Goal: Book appointment/travel/reservation

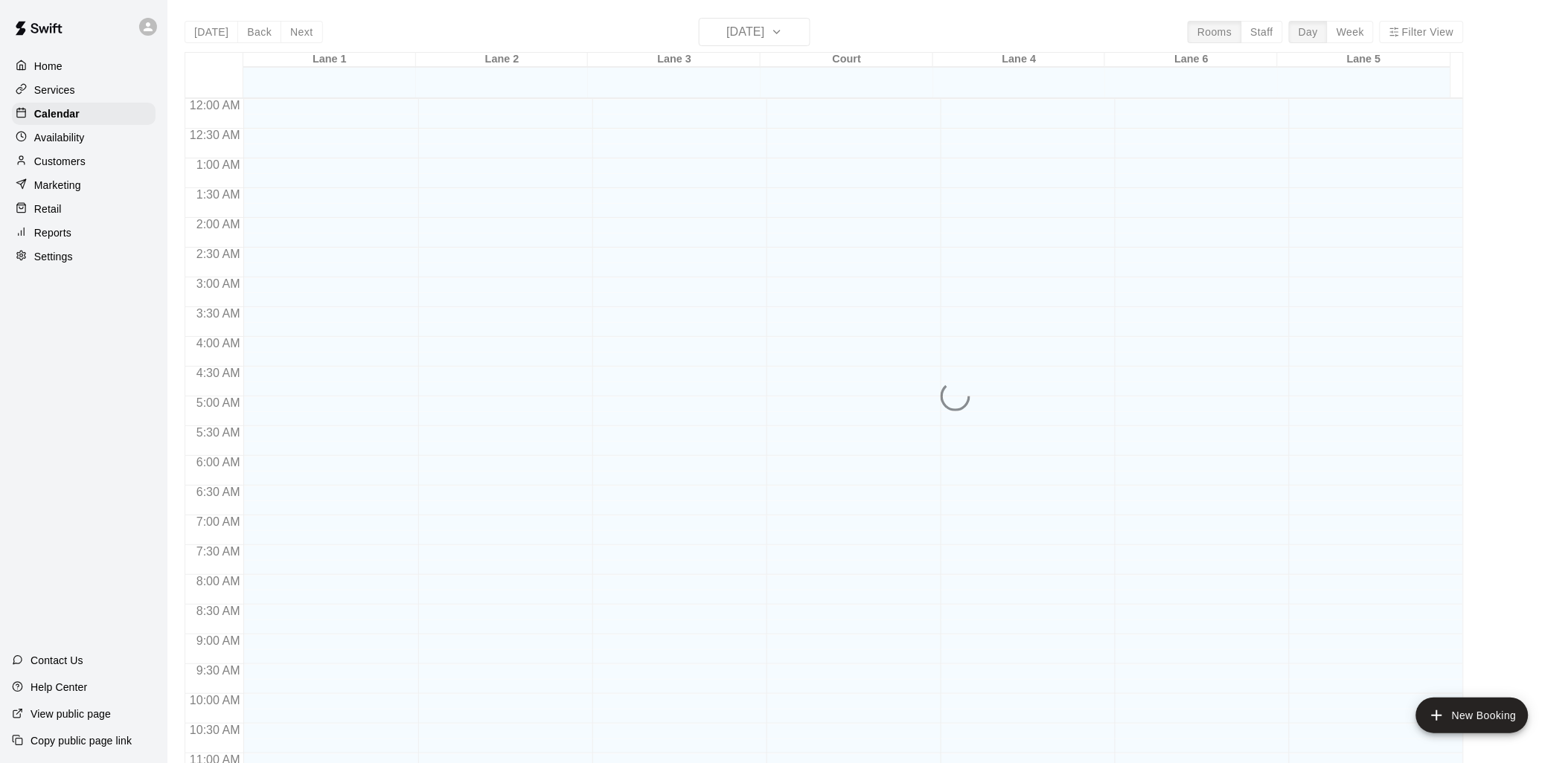
scroll to position [701, 0]
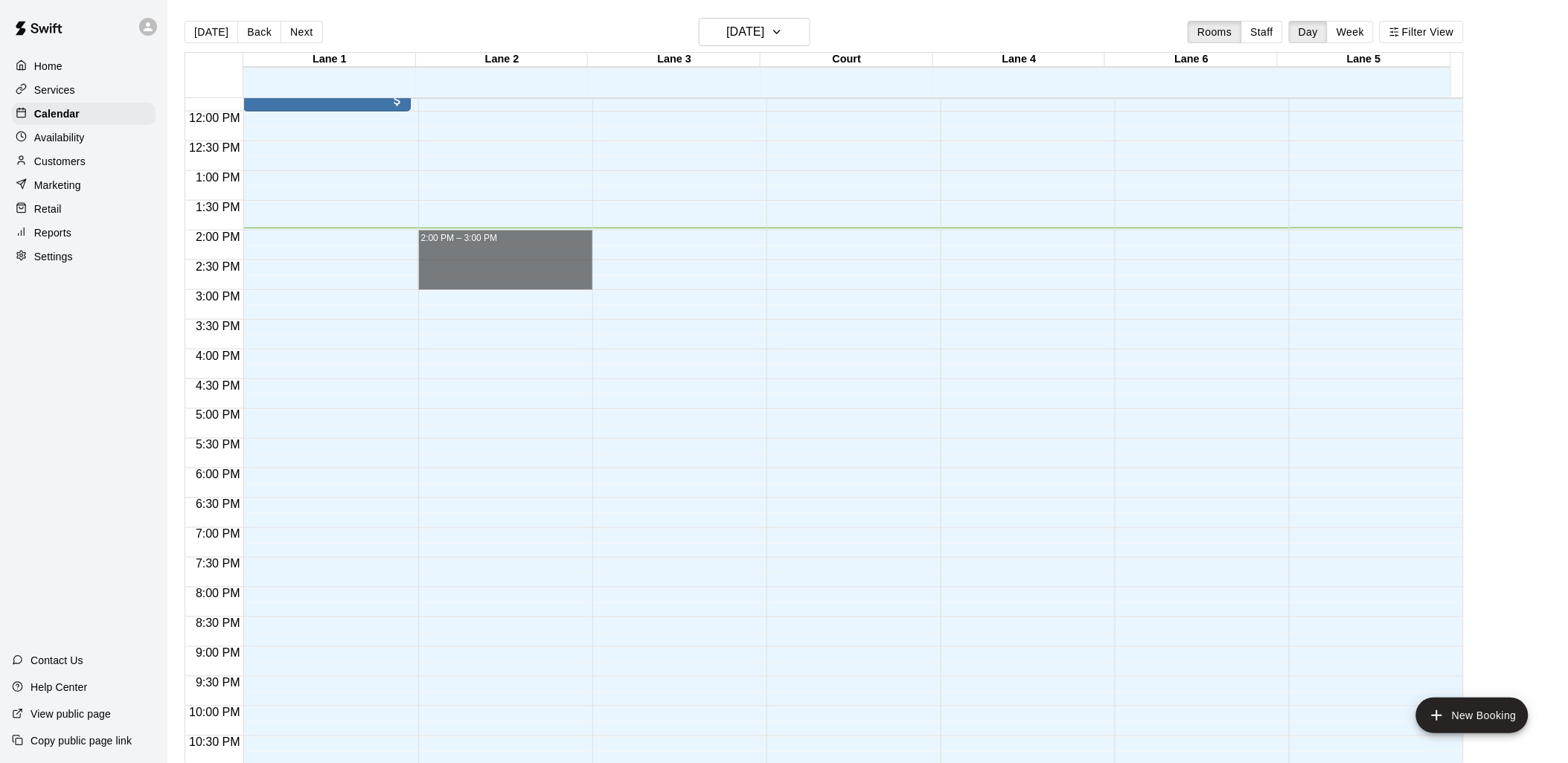
drag, startPoint x: 504, startPoint y: 235, endPoint x: 494, endPoint y: 286, distance: 52.0
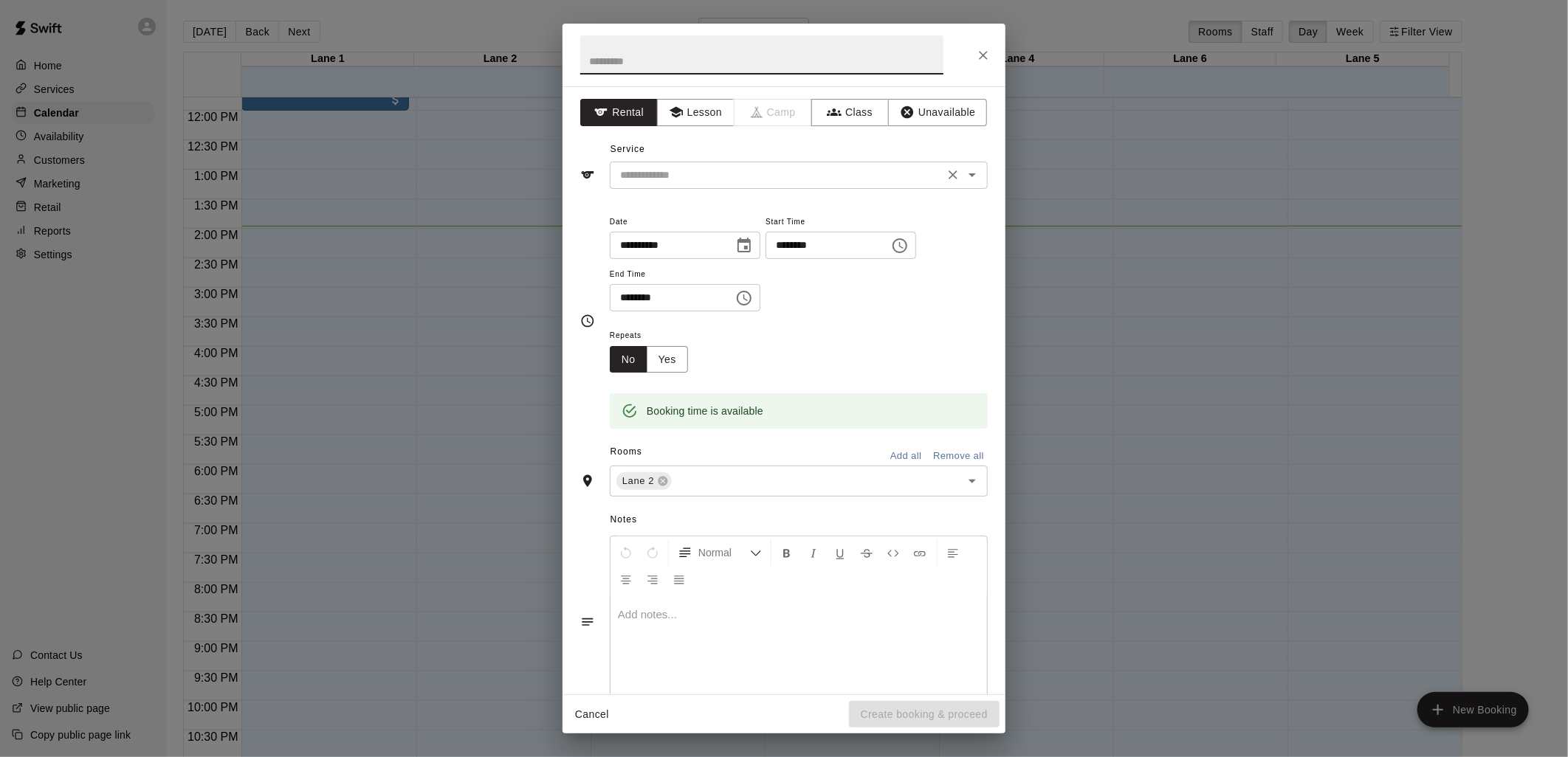
click at [683, 173] on input "text" at bounding box center [777, 175] width 326 height 18
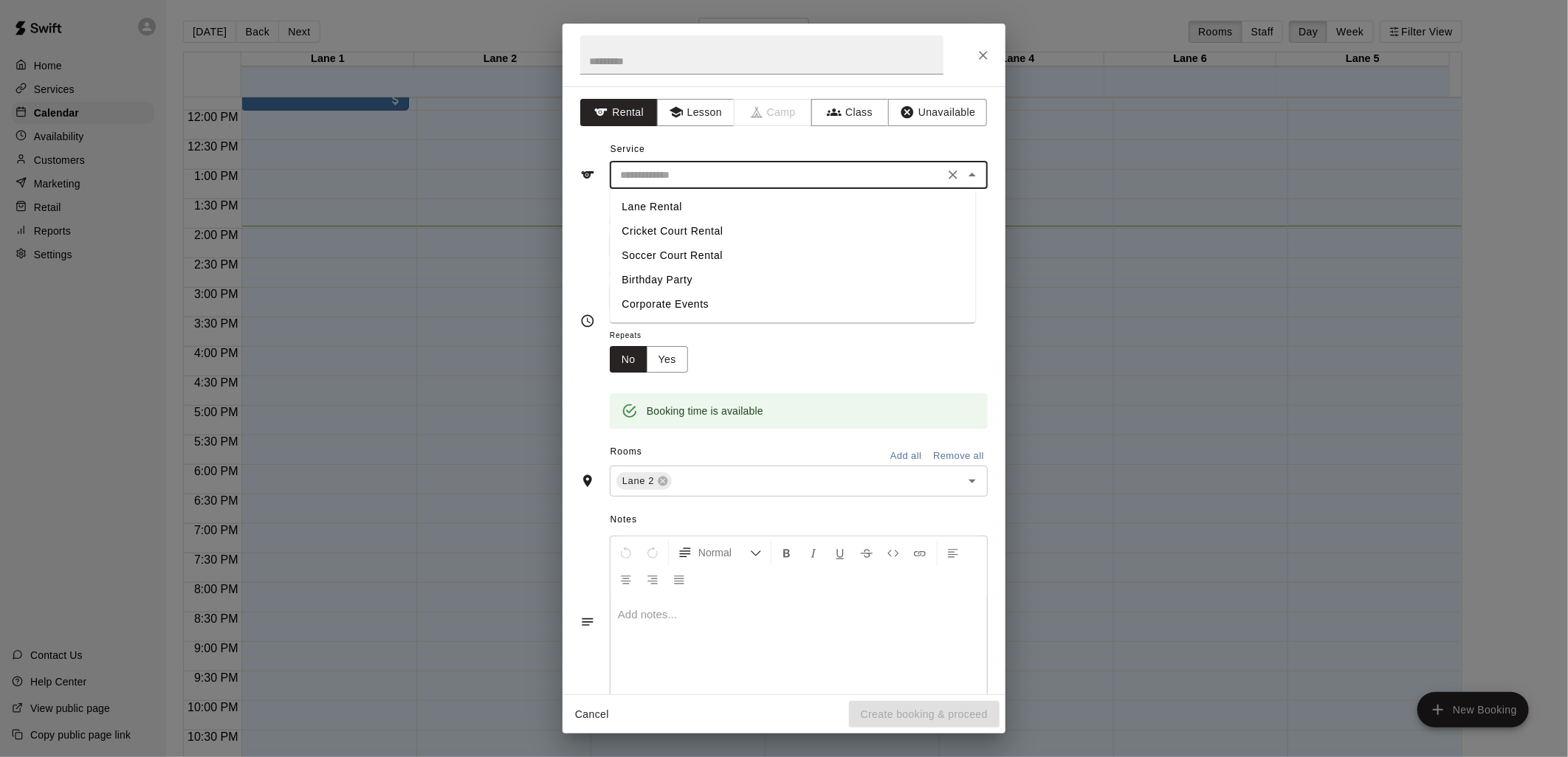
click at [692, 203] on li "Lane Rental" at bounding box center [793, 206] width 366 height 24
type input "**********"
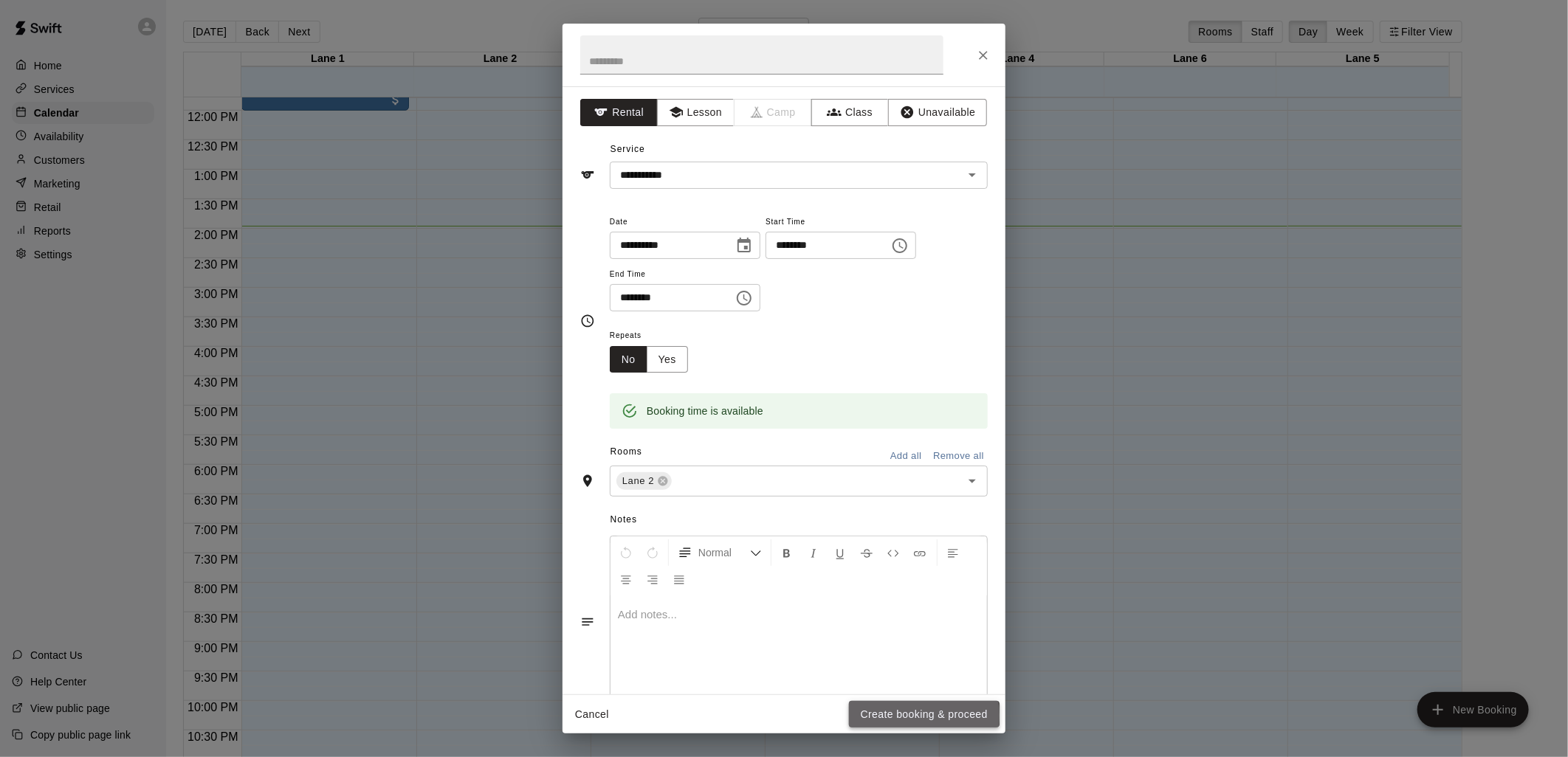
click at [900, 715] on button "Create booking & proceed" at bounding box center [924, 714] width 150 height 27
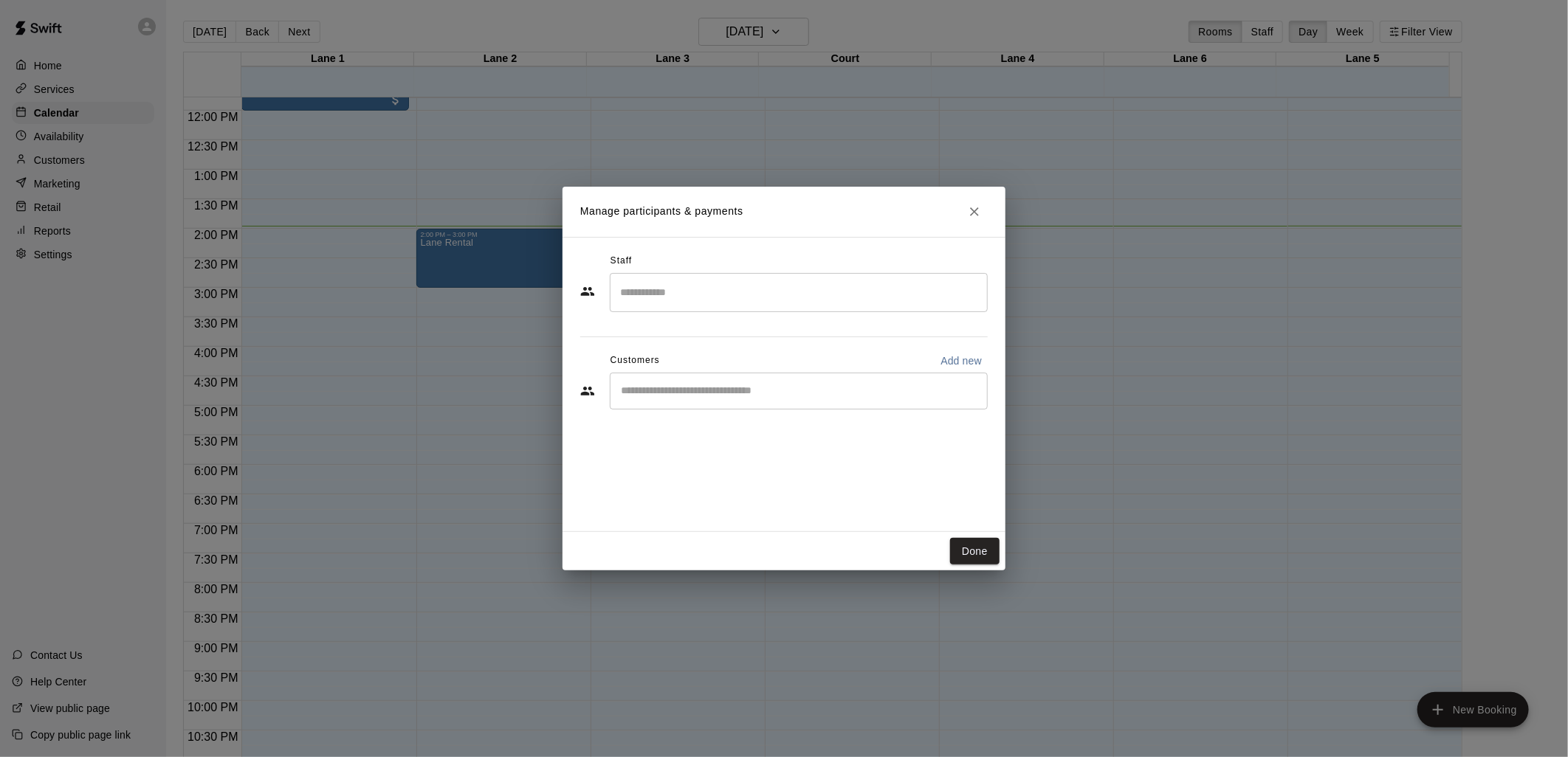
click at [684, 290] on input "Search staff" at bounding box center [798, 292] width 365 height 26
click at [563, 352] on div "Staff ​ Customers Add new ​" at bounding box center [784, 384] width 443 height 295
click at [683, 392] on input "Start typing to search customers..." at bounding box center [798, 391] width 365 height 14
type input "***"
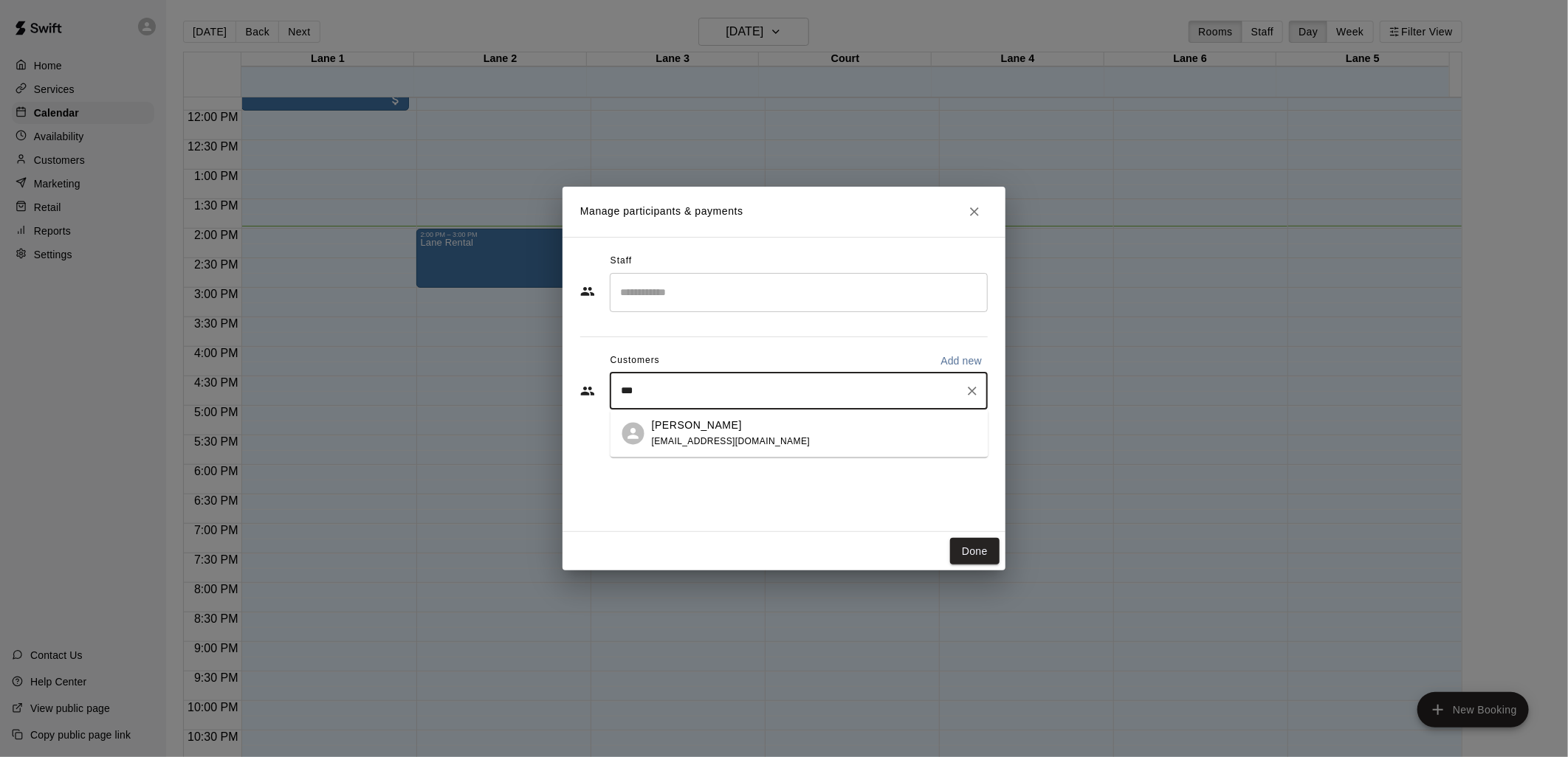
click at [688, 445] on span "[EMAIL_ADDRESS][DOMAIN_NAME]" at bounding box center [730, 440] width 158 height 10
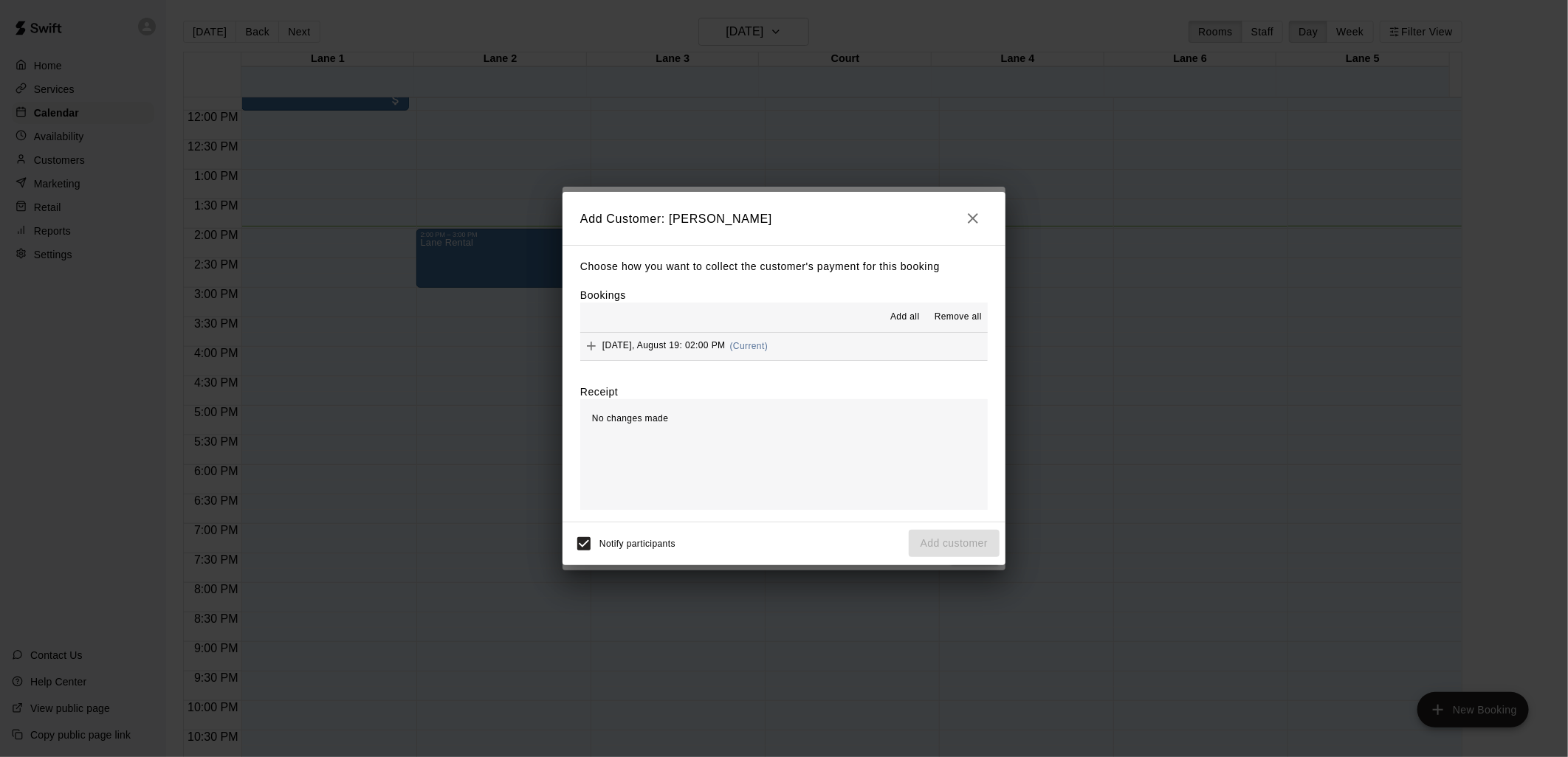
click at [900, 326] on button "Add all" at bounding box center [905, 317] width 47 height 24
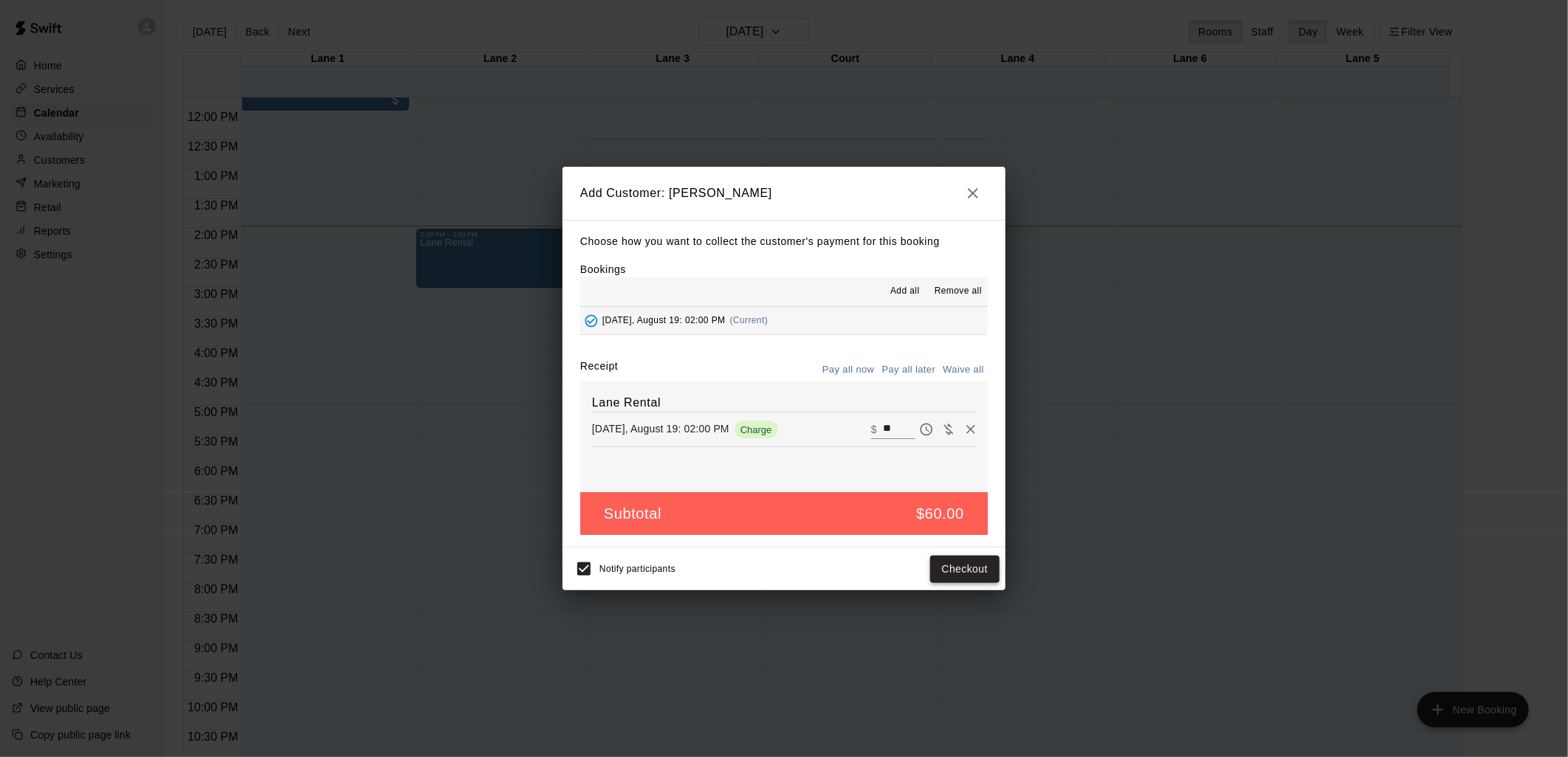
click at [973, 568] on button "Checkout" at bounding box center [965, 569] width 70 height 27
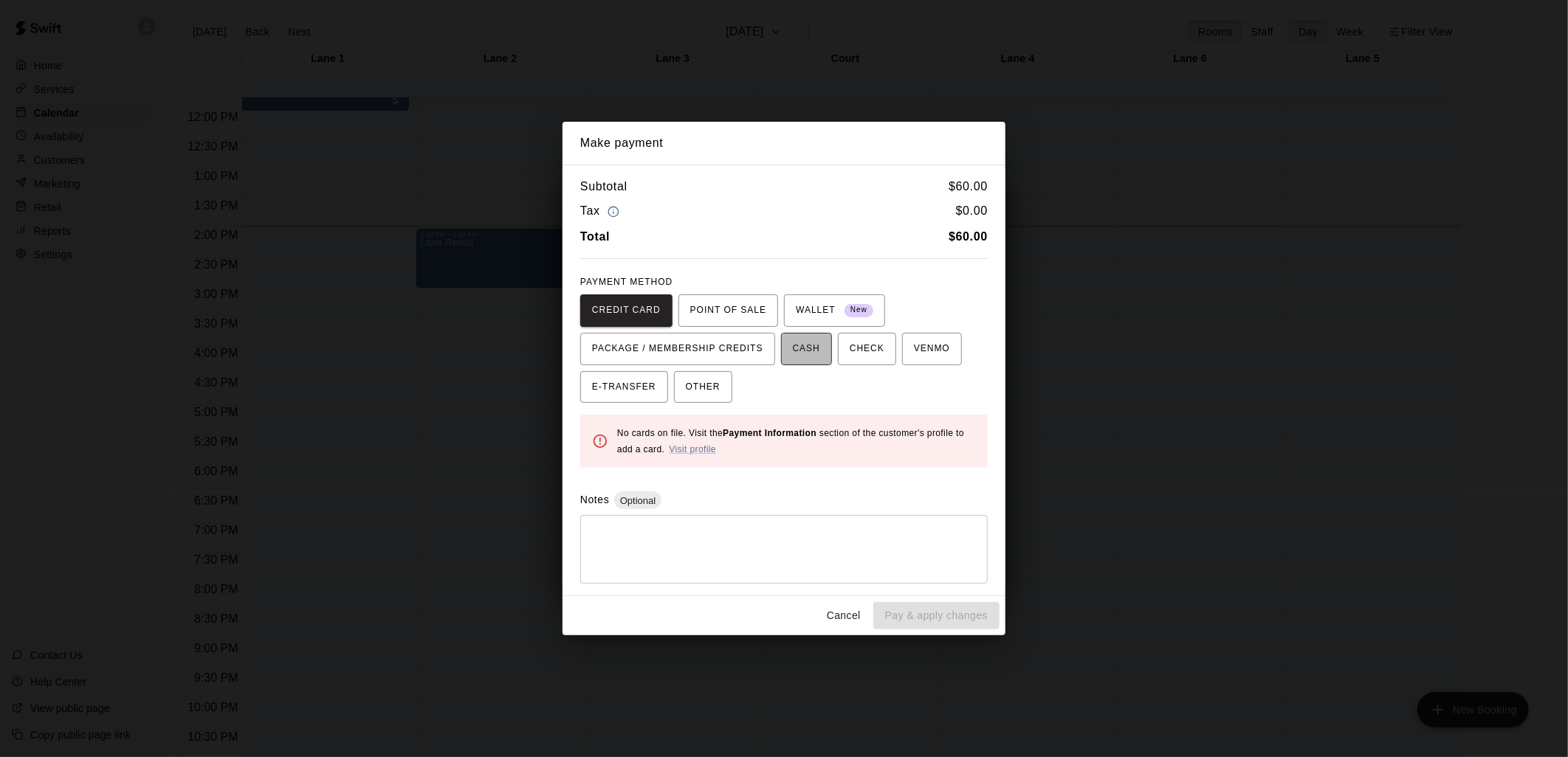
click at [793, 347] on span "CASH" at bounding box center [806, 349] width 27 height 24
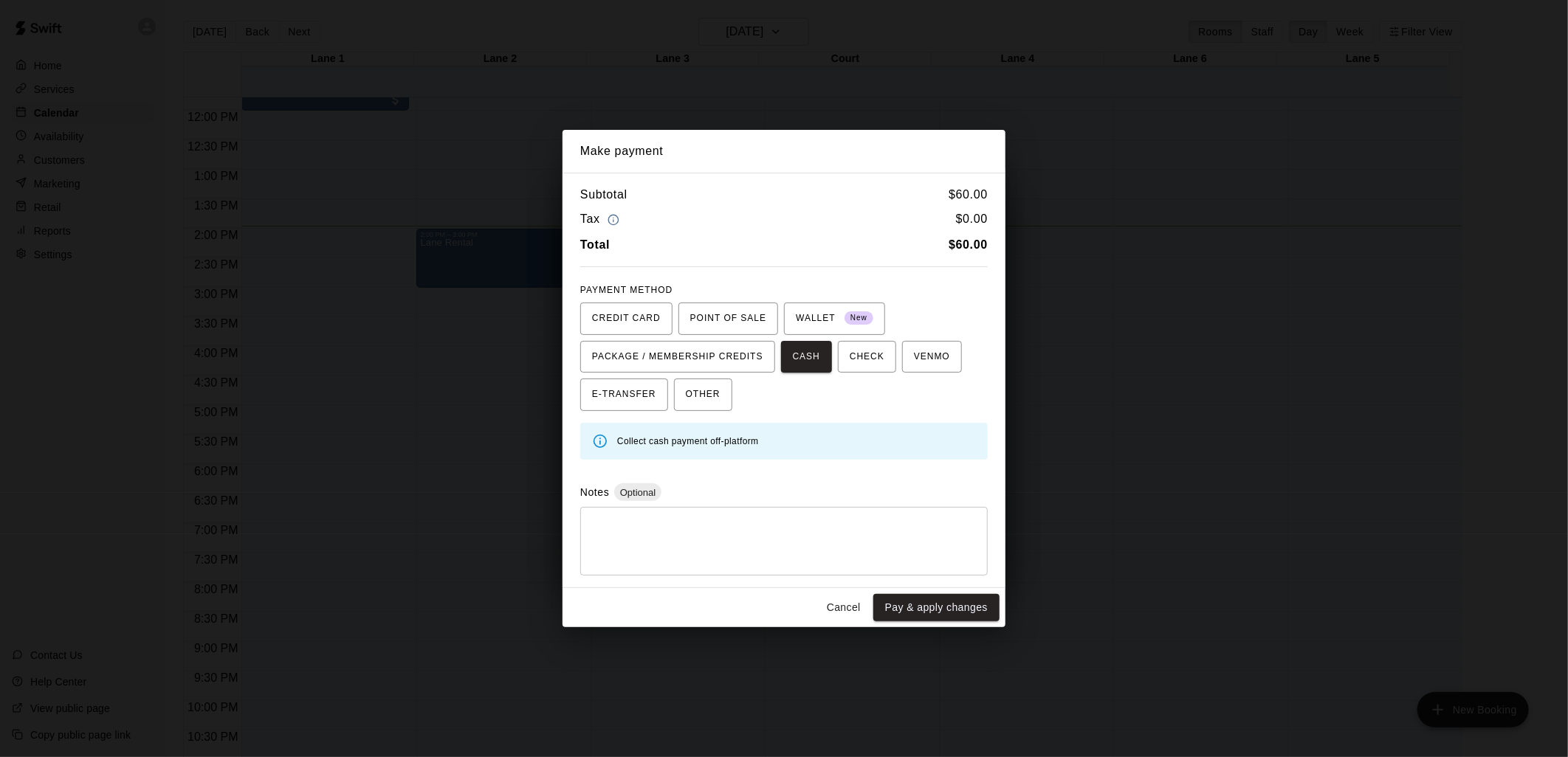
click at [646, 516] on div "* ​" at bounding box center [784, 542] width 407 height 69
type textarea "******"
click at [918, 600] on button "Pay & apply changes" at bounding box center [936, 608] width 127 height 27
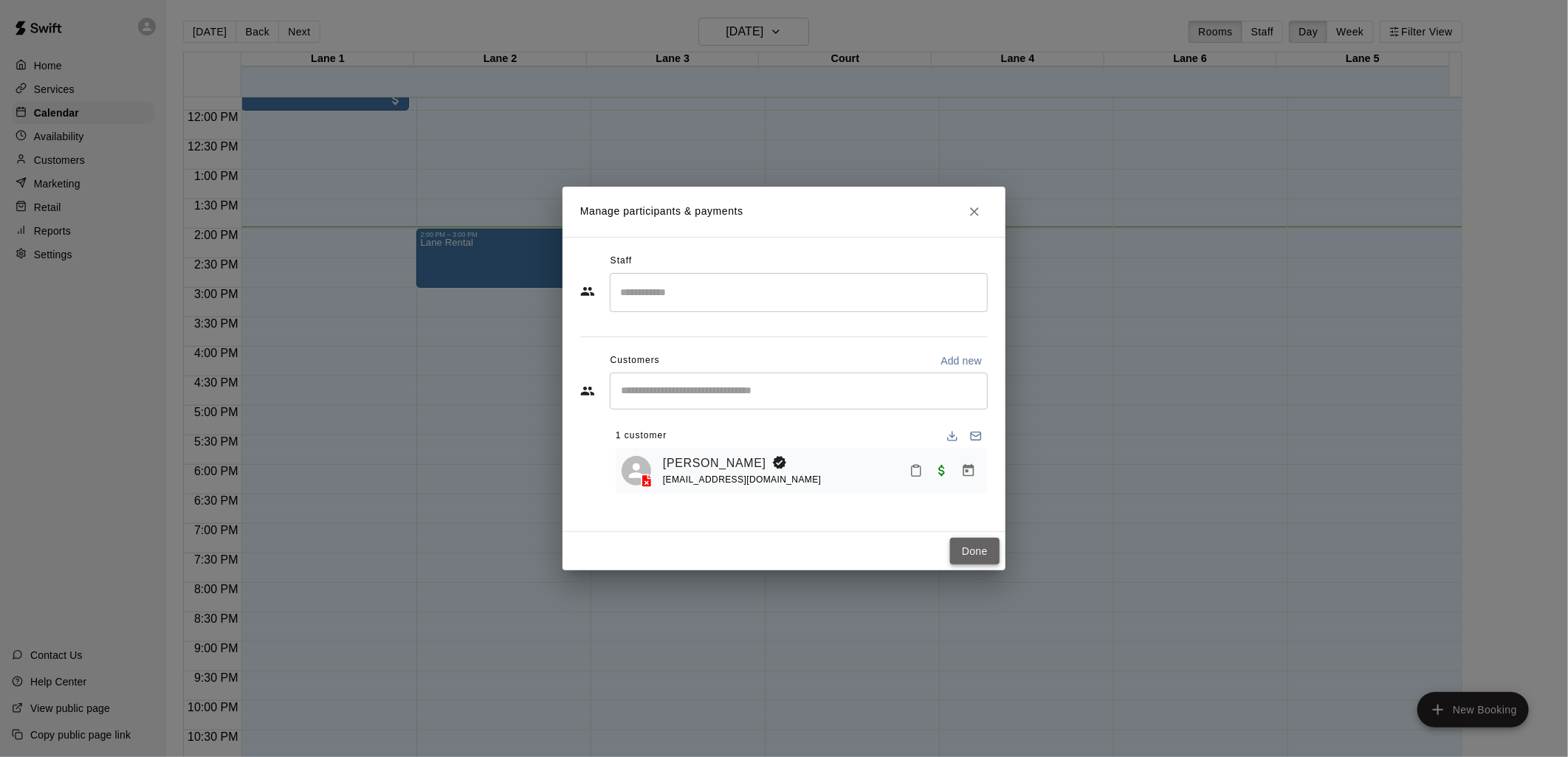
click at [958, 544] on button "Done" at bounding box center [974, 552] width 50 height 27
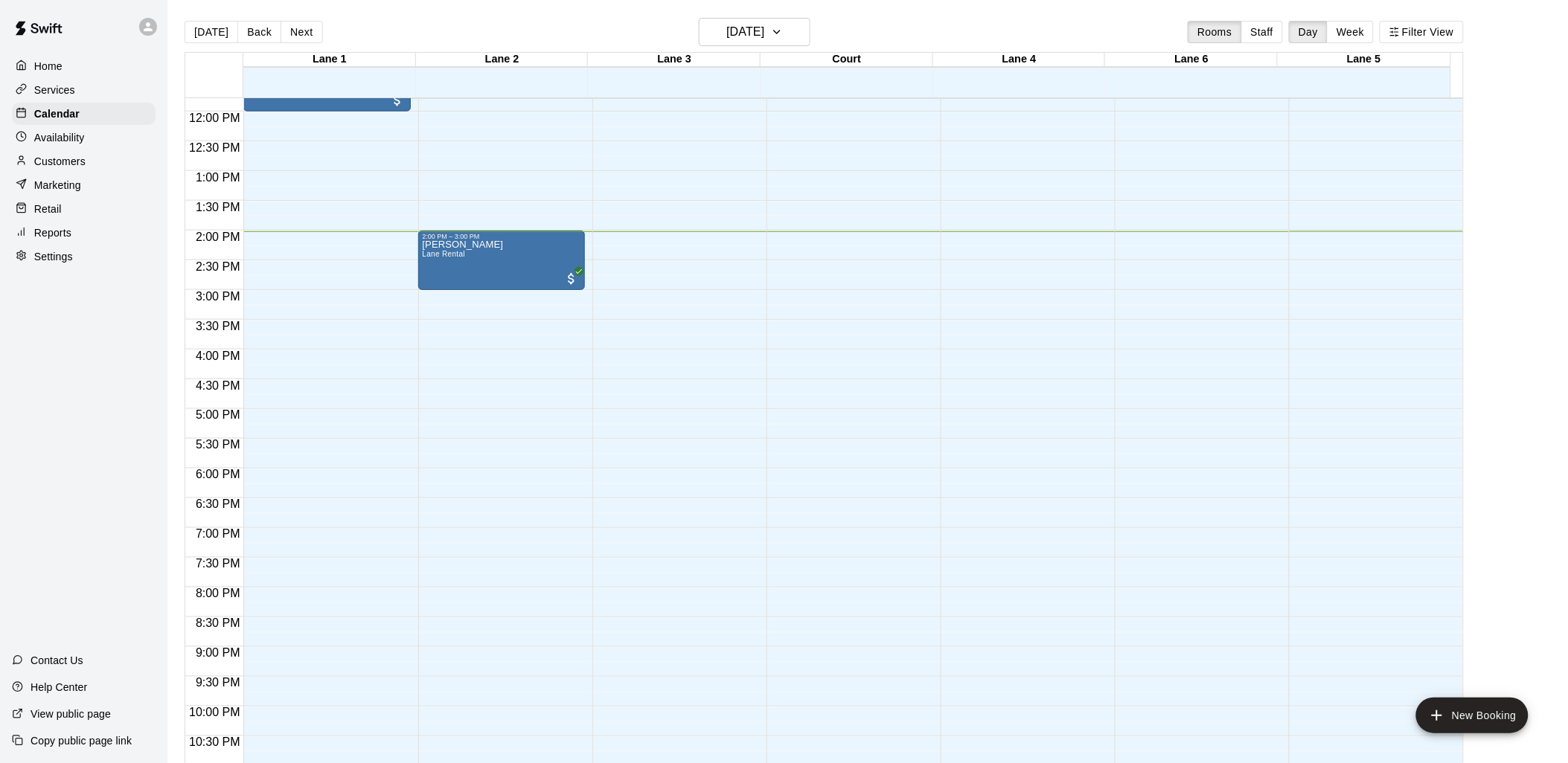
scroll to position [24, 0]
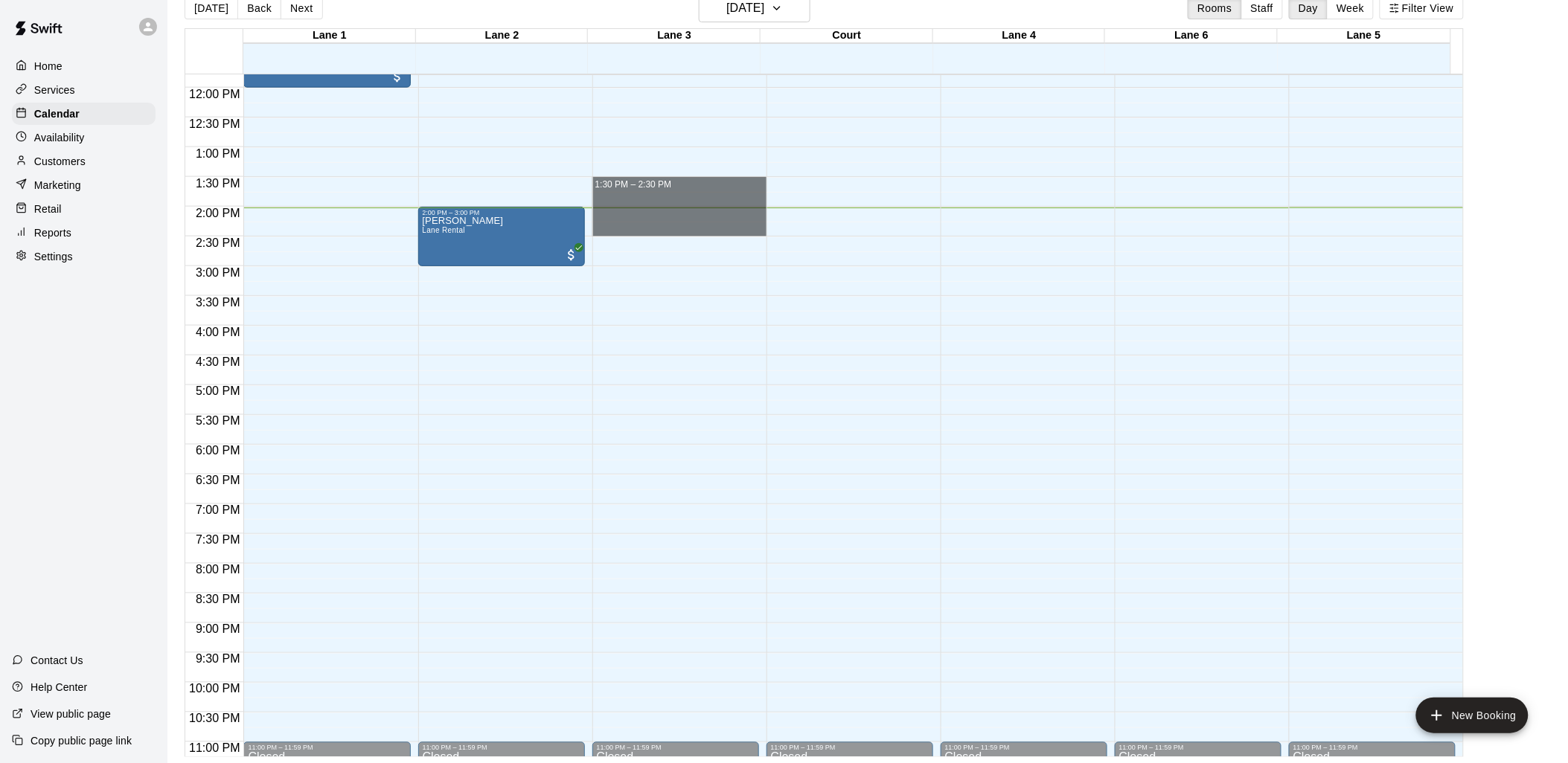
drag, startPoint x: 709, startPoint y: 184, endPoint x: 710, endPoint y: 235, distance: 51.0
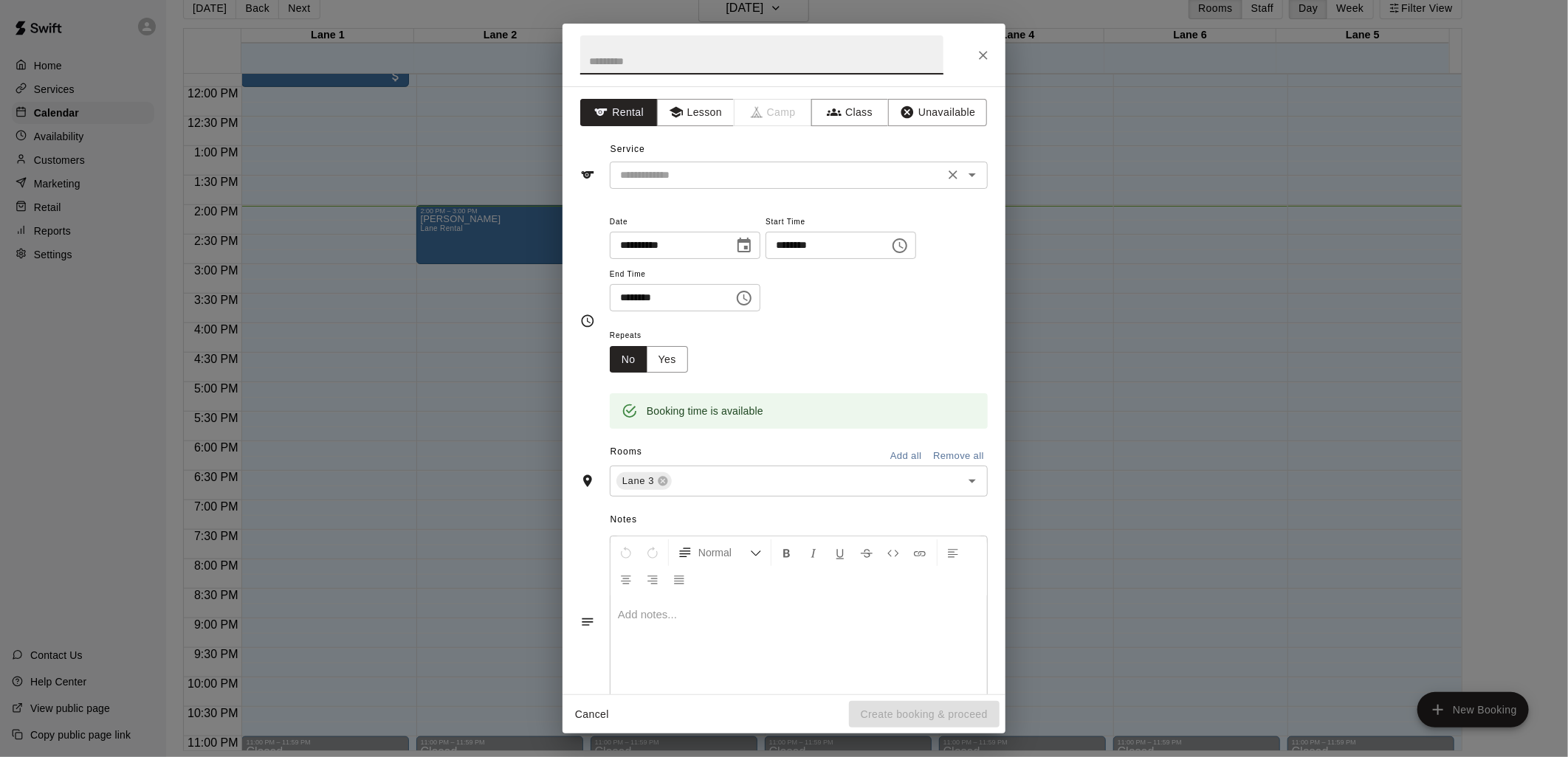
click at [744, 178] on input "text" at bounding box center [777, 175] width 326 height 18
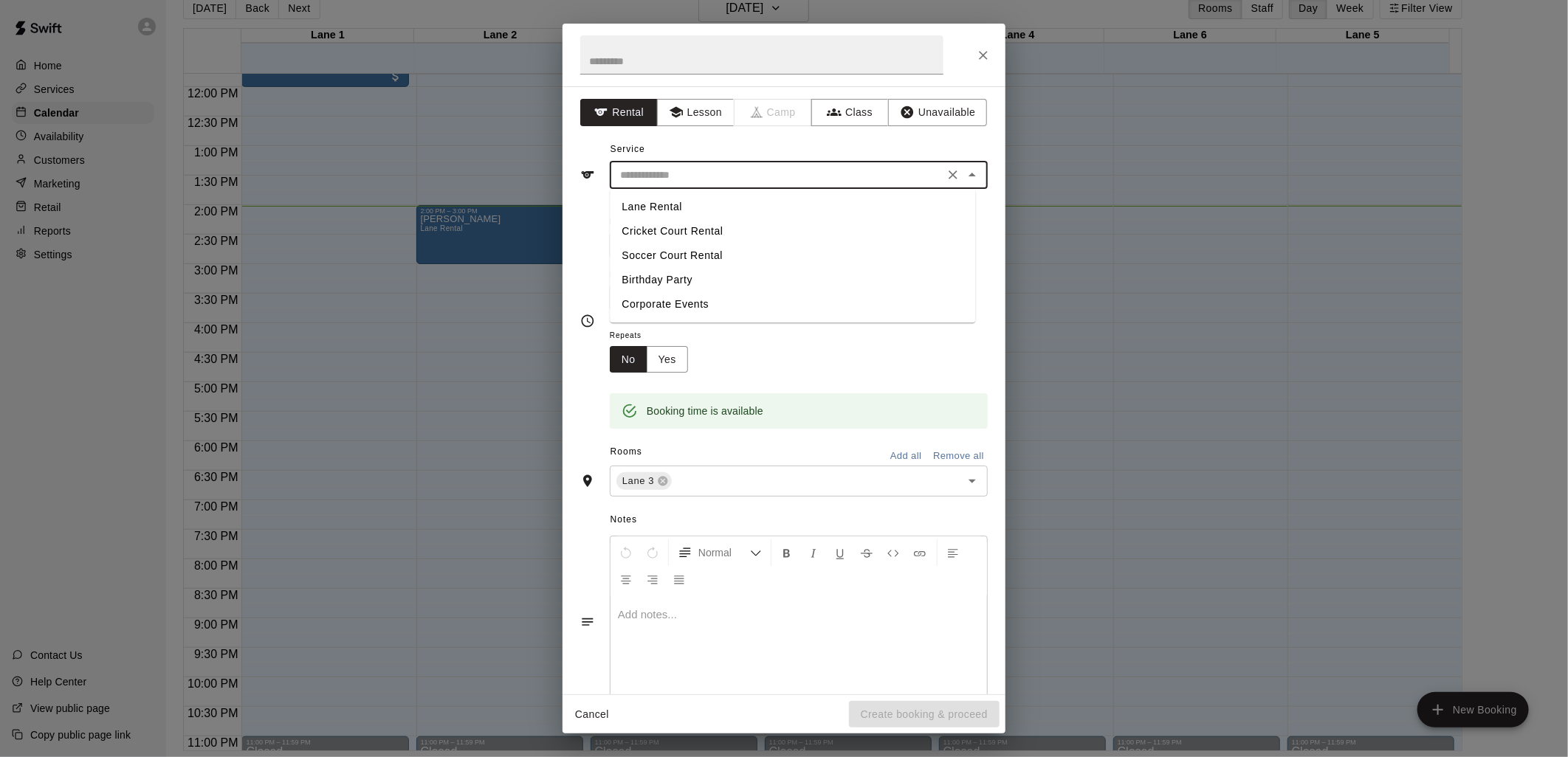
click at [731, 212] on li "Lane Rental" at bounding box center [793, 206] width 366 height 24
type input "**********"
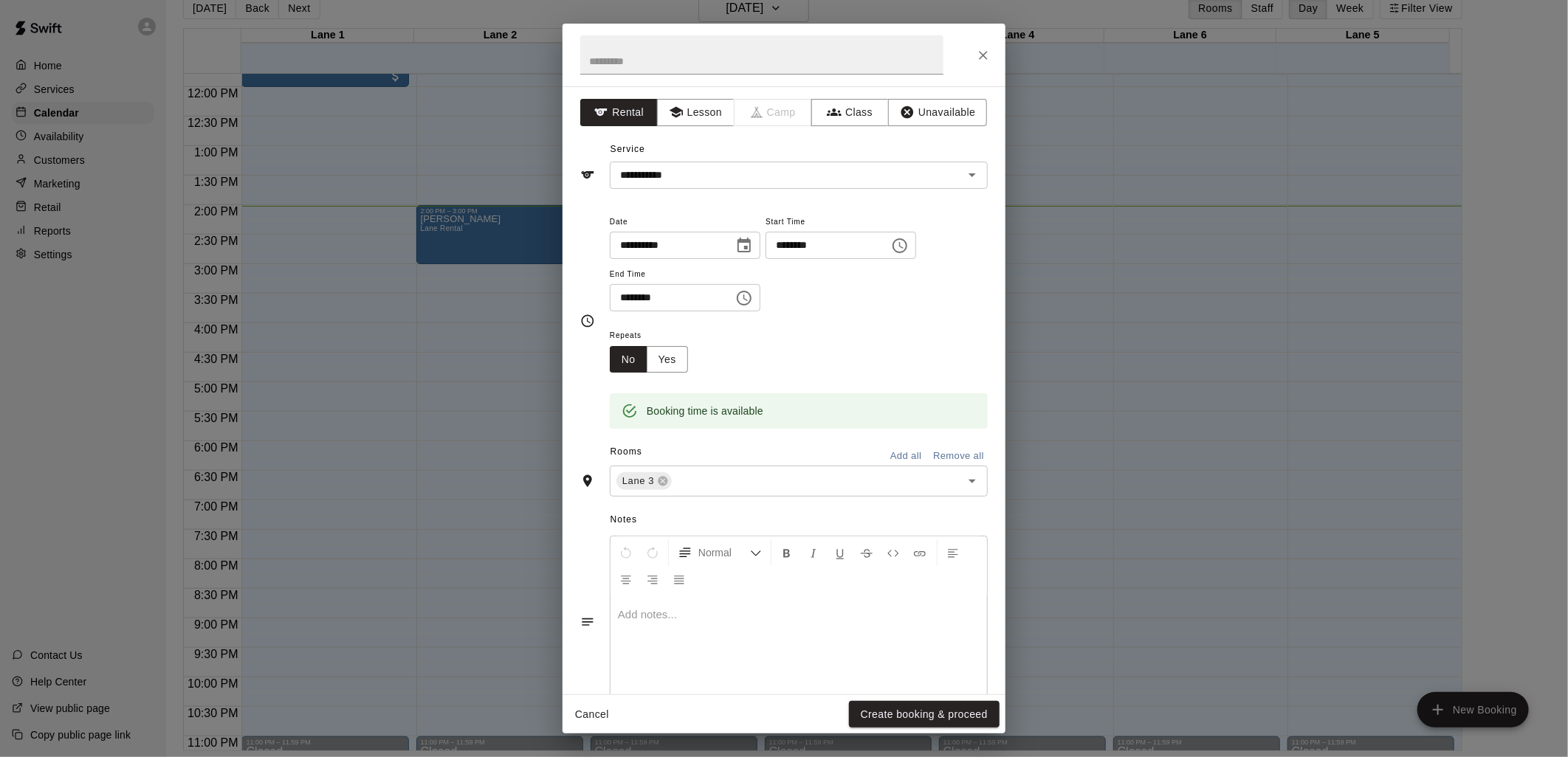
click at [955, 698] on div "Cancel Create booking & proceed" at bounding box center [784, 714] width 443 height 39
click at [953, 707] on button "Create booking & proceed" at bounding box center [924, 714] width 150 height 27
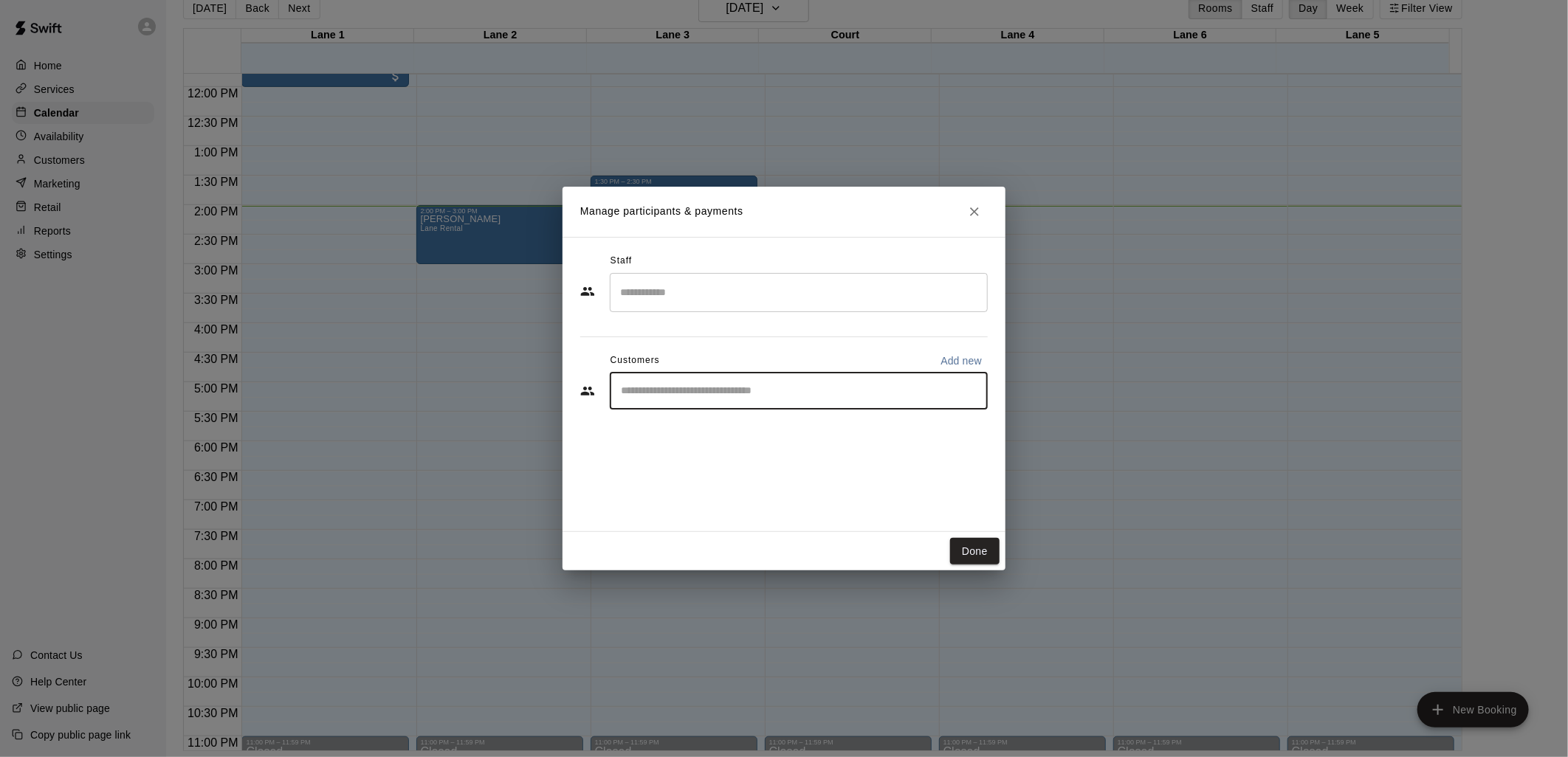
drag, startPoint x: 661, startPoint y: 384, endPoint x: 708, endPoint y: 406, distance: 51.9
click at [680, 394] on input "Start typing to search customers..." at bounding box center [798, 391] width 365 height 14
type input "****"
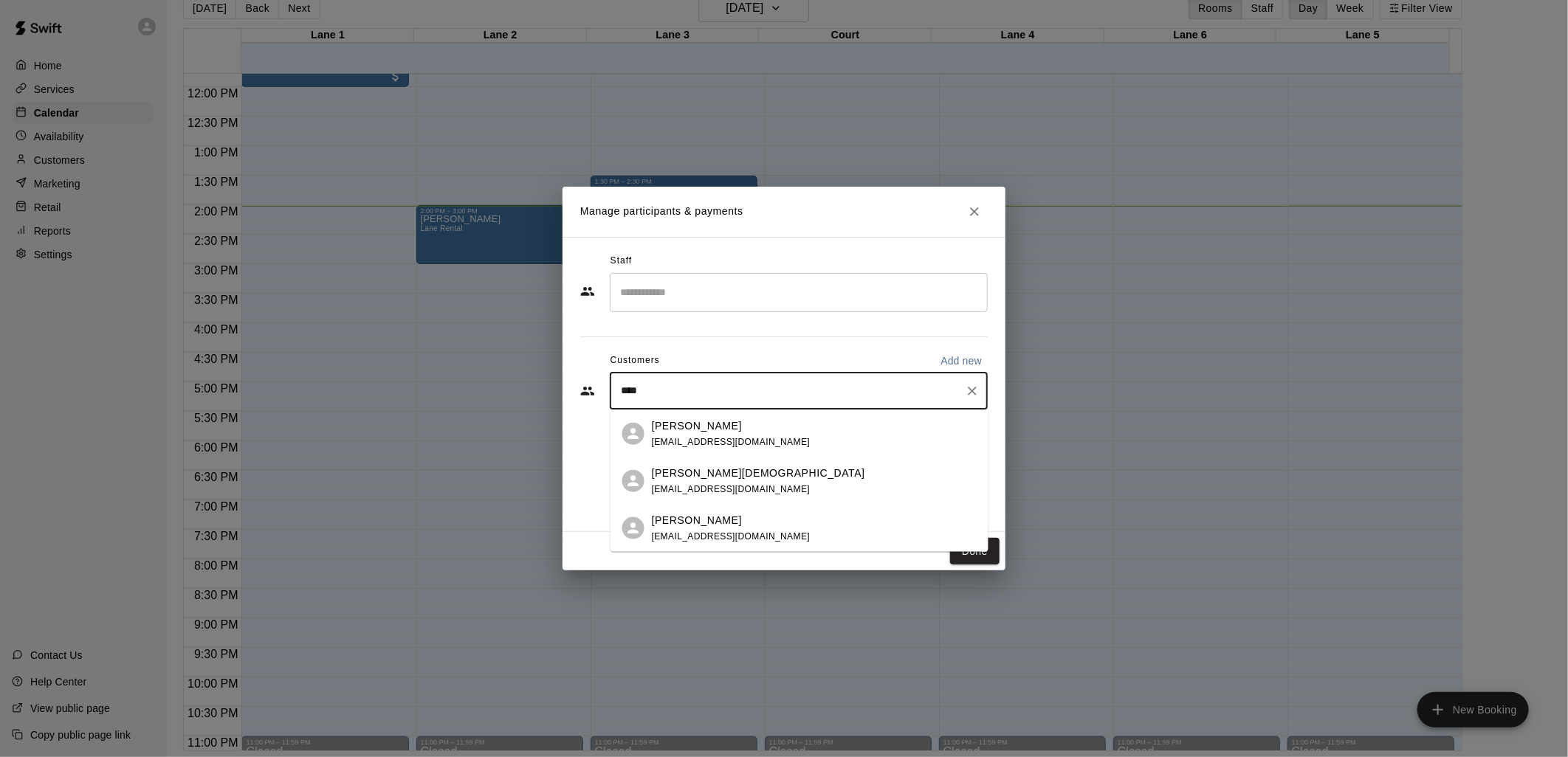
click at [768, 478] on div "[PERSON_NAME][DEMOGRAPHIC_DATA] [EMAIL_ADDRESS][DOMAIN_NAME]" at bounding box center [813, 480] width 325 height 32
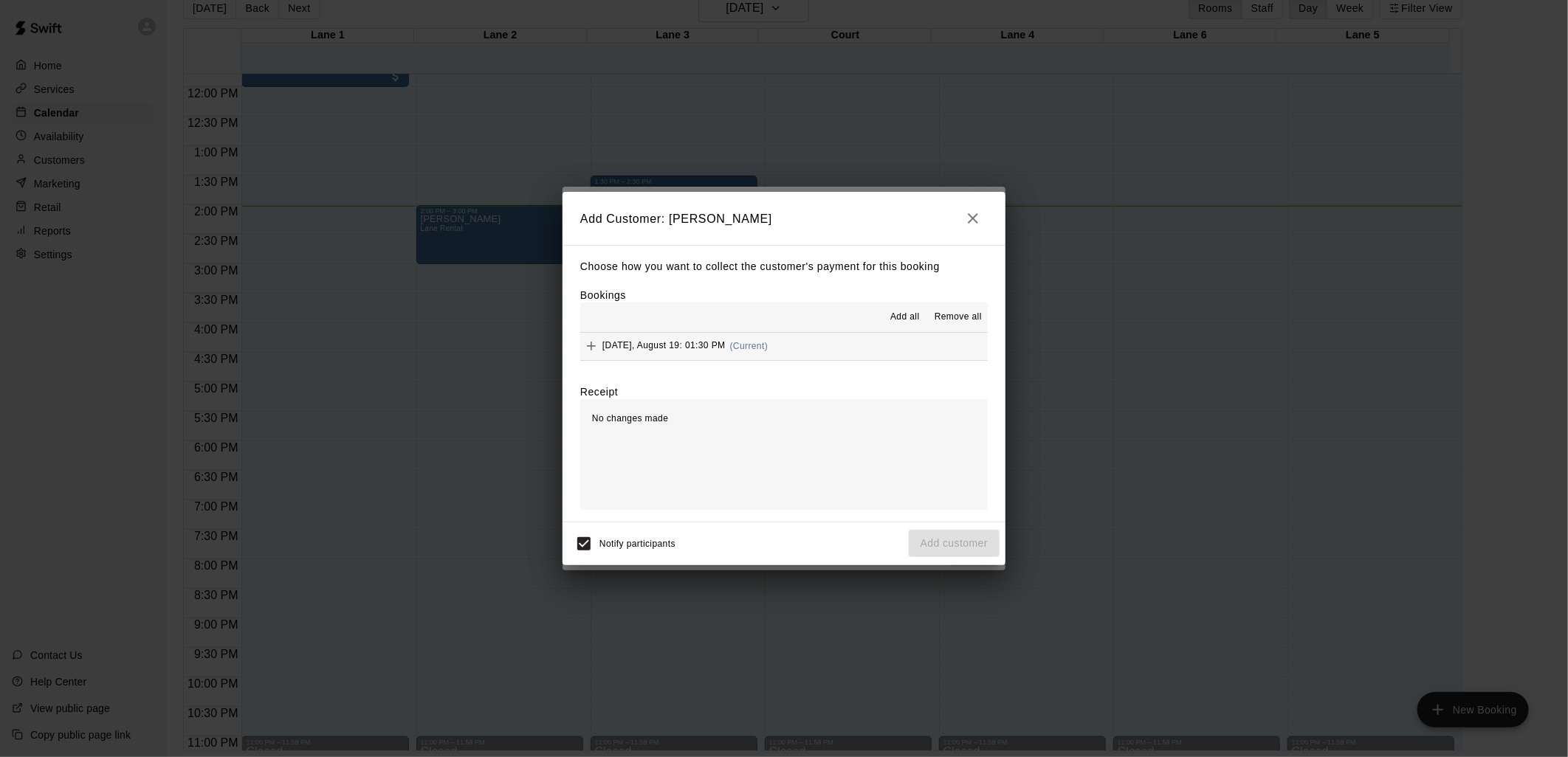
click at [917, 325] on span "Add all" at bounding box center [905, 317] width 30 height 14
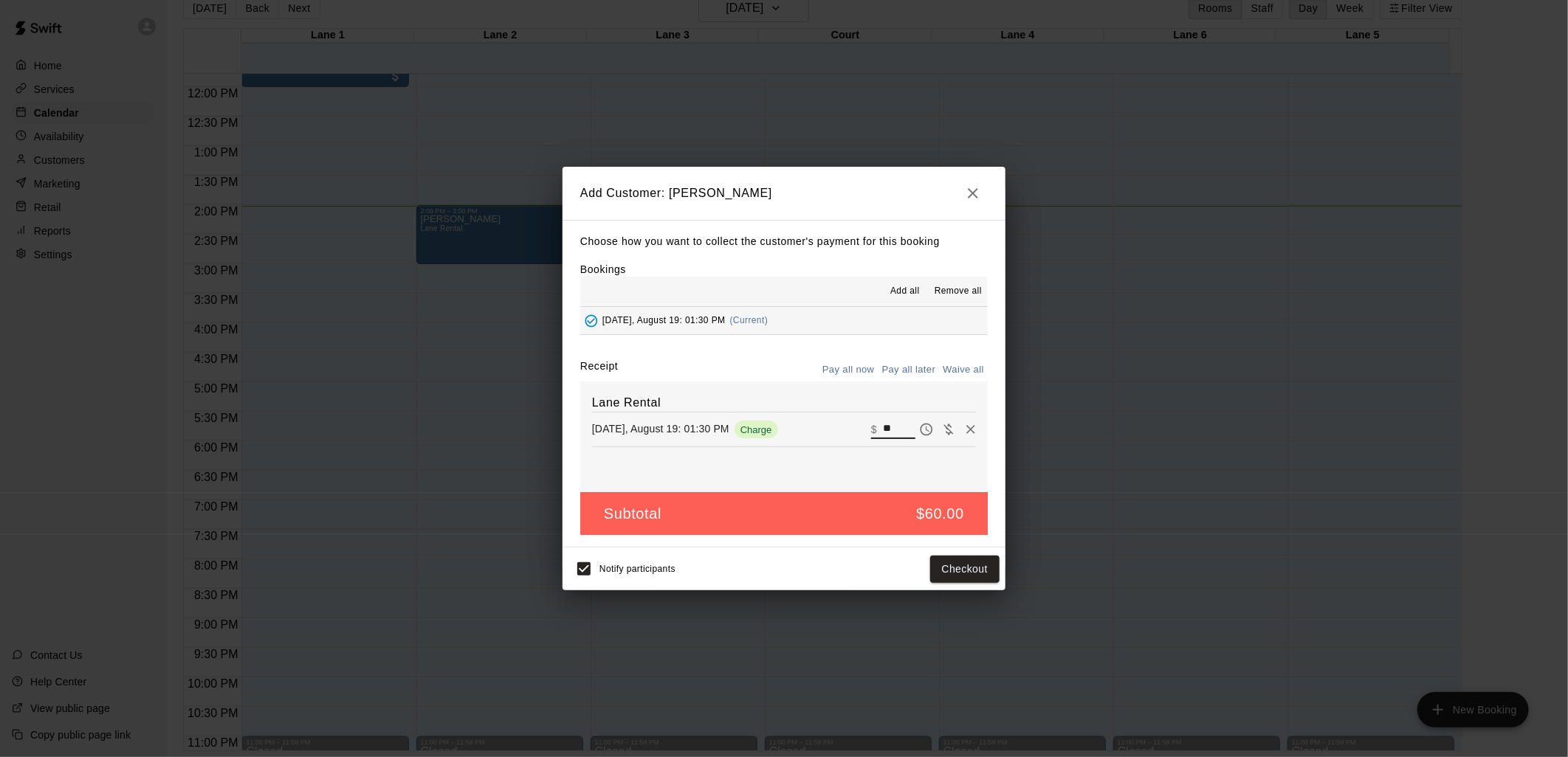
click at [888, 422] on input "**" at bounding box center [899, 429] width 33 height 19
click at [963, 559] on button "Checkout" at bounding box center [965, 569] width 70 height 27
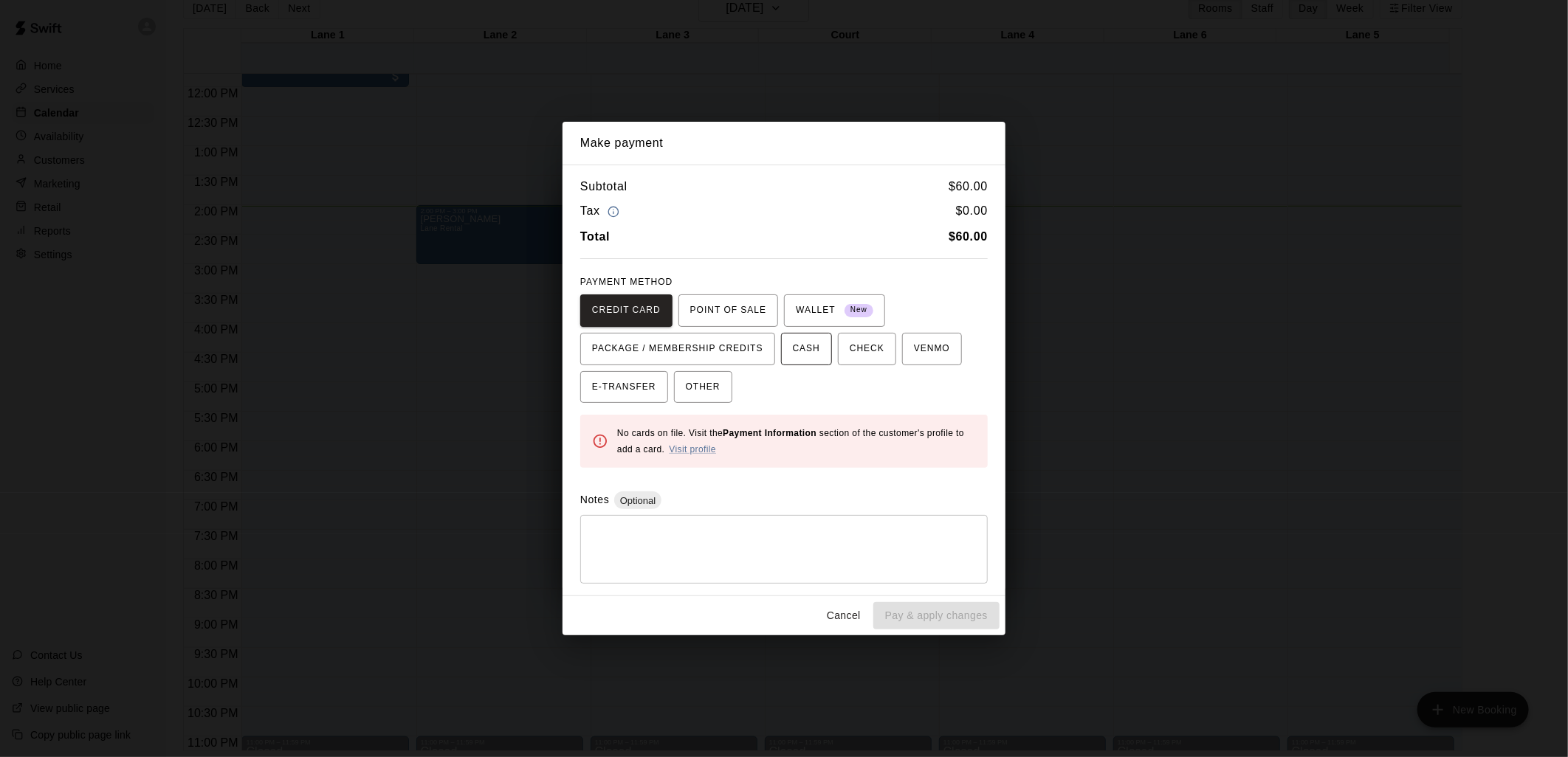
click at [801, 338] on span "CASH" at bounding box center [806, 349] width 27 height 24
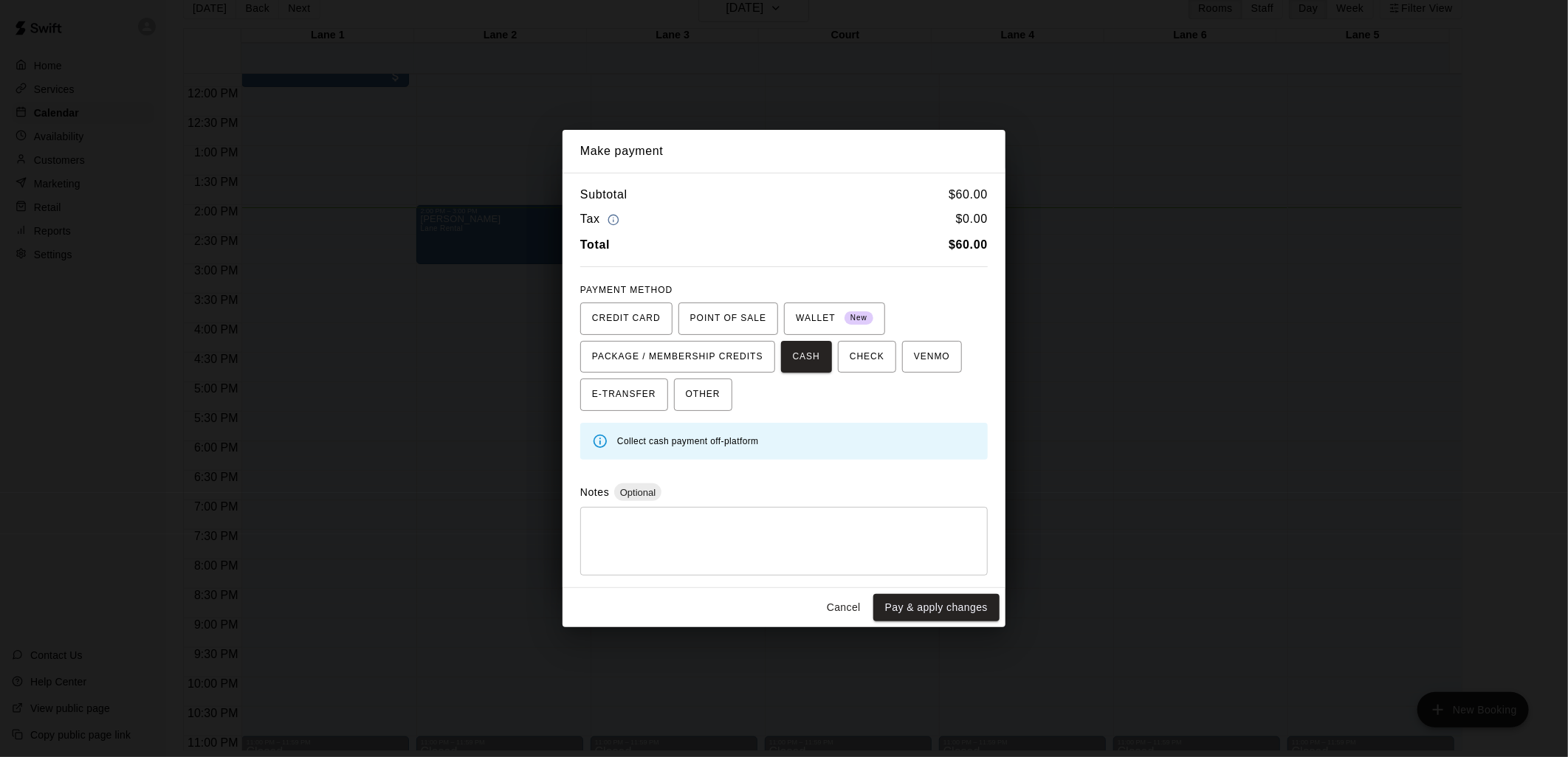
drag, startPoint x: 707, startPoint y: 503, endPoint x: 773, endPoint y: 511, distance: 66.5
click at [770, 514] on div "Notes Optional * ​" at bounding box center [784, 529] width 407 height 92
click at [854, 536] on textarea at bounding box center [784, 541] width 387 height 44
type textarea "*"
type textarea "******"
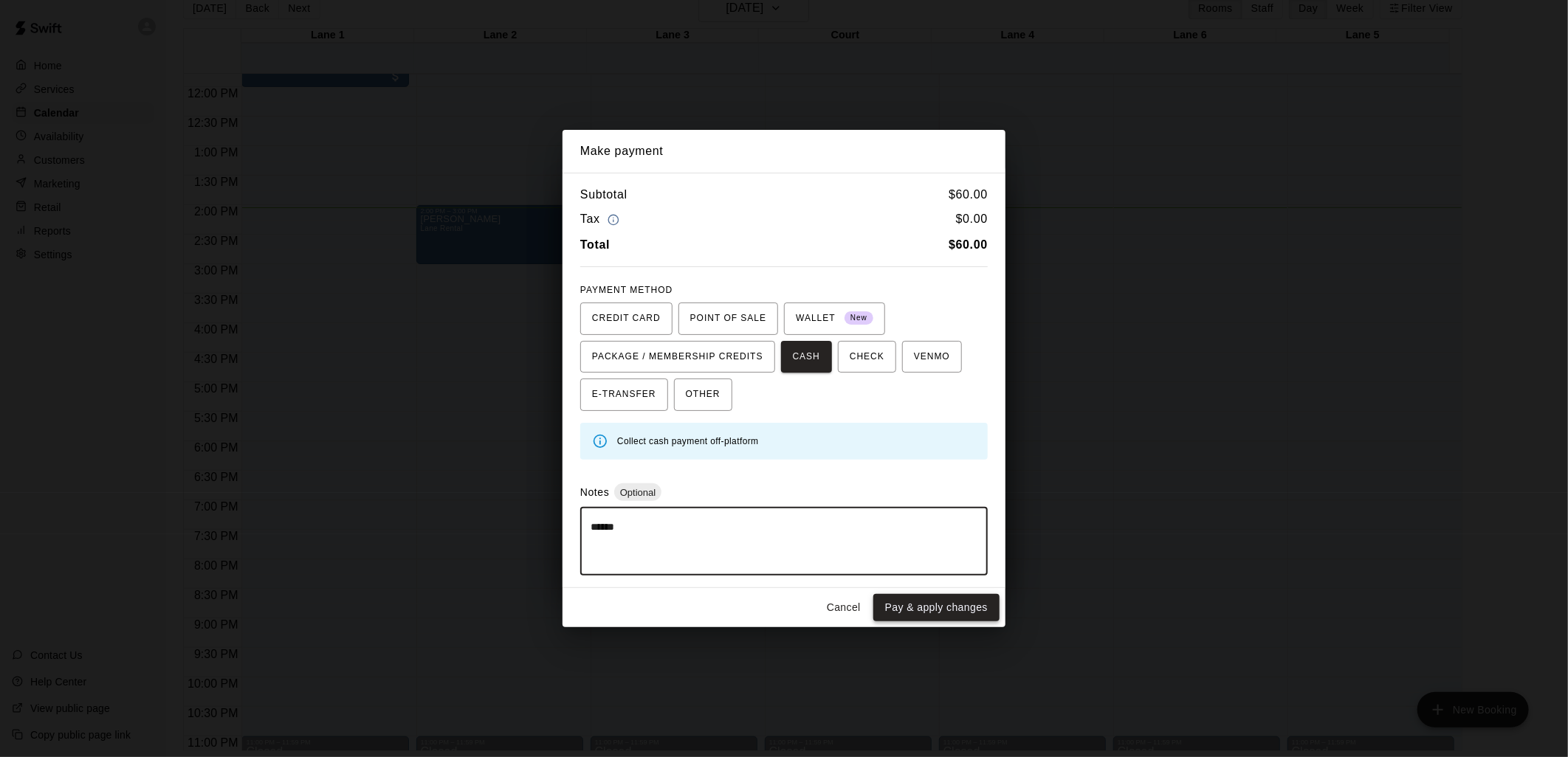
click at [899, 603] on button "Pay & apply changes" at bounding box center [936, 608] width 127 height 27
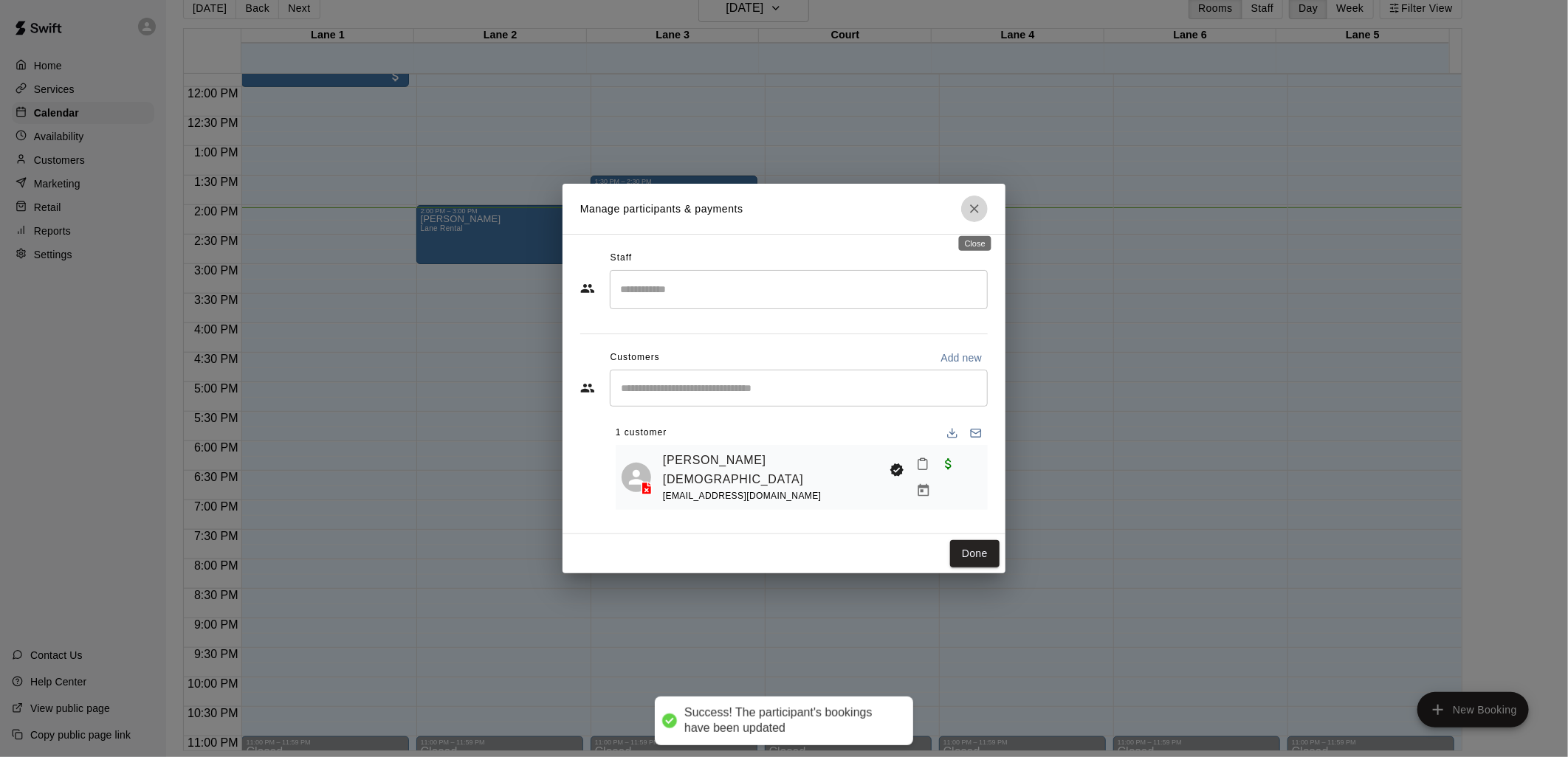
click at [979, 219] on button "Close" at bounding box center [974, 208] width 26 height 26
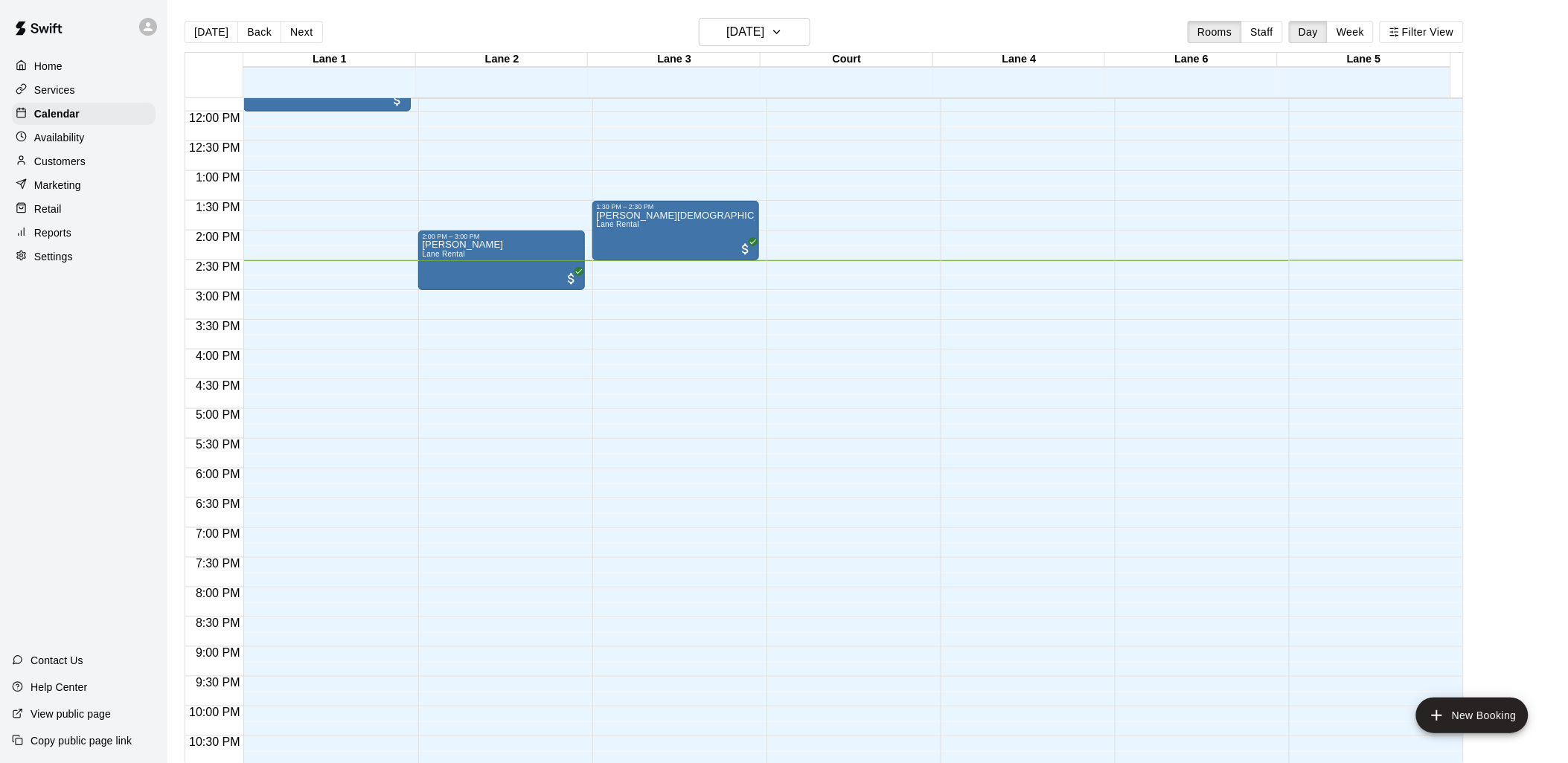
scroll to position [24, 0]
